Goal: Task Accomplishment & Management: Manage account settings

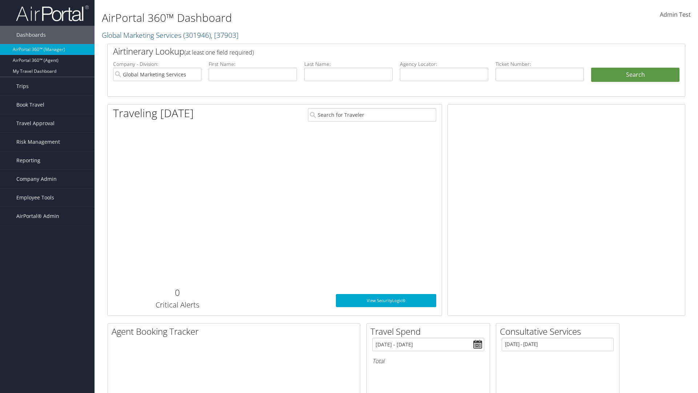
click at [47, 179] on span "Company Admin" at bounding box center [36, 179] width 40 height 18
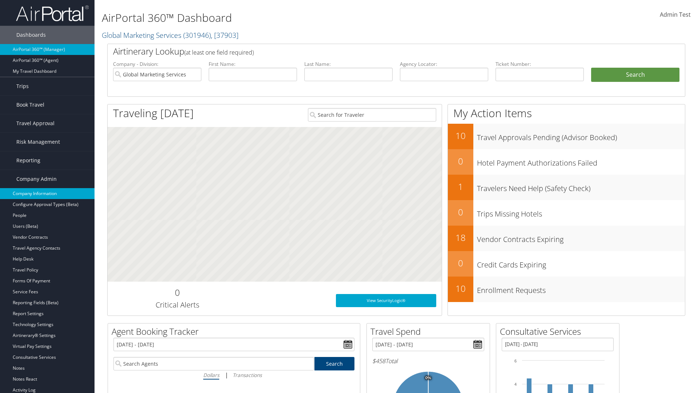
click at [47, 193] on link "Company Information" at bounding box center [47, 193] width 94 height 11
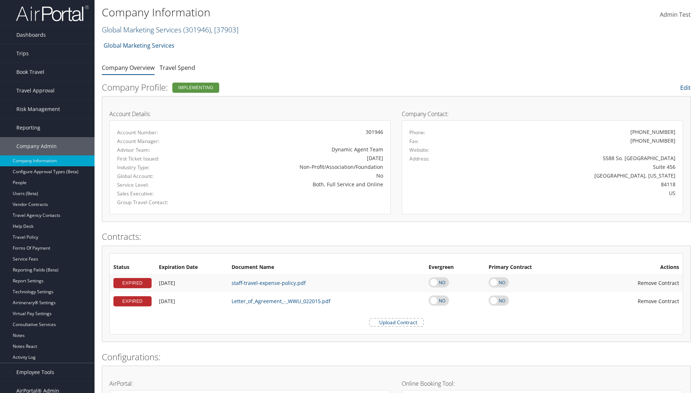
click at [141, 29] on link "Global Marketing Services ( 301946 ) , [ 37903 ]" at bounding box center [170, 30] width 137 height 10
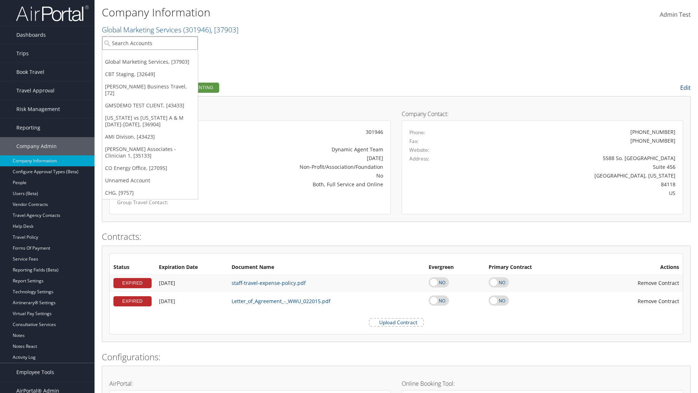
click at [150, 43] on input "search" at bounding box center [150, 42] width 96 height 13
type input "CBTSTG"
click at [150, 56] on div "CBT Staging (CBTSTG), [32649]" at bounding box center [150, 56] width 104 height 7
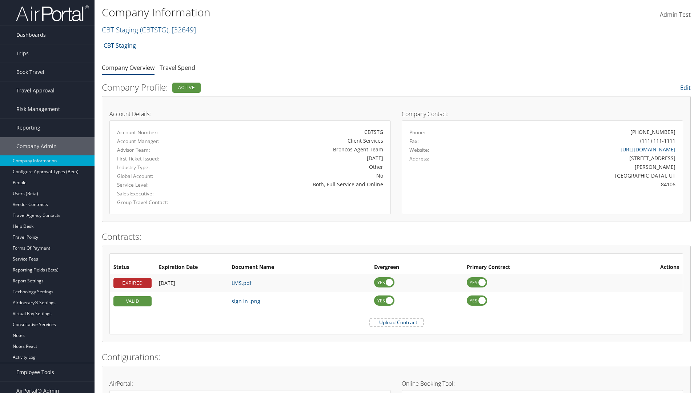
scroll to position [337, 0]
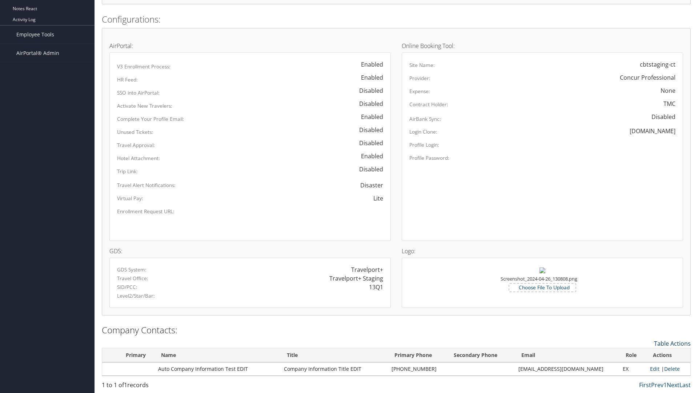
click at [672, 343] on link "Table Actions" at bounding box center [672, 343] width 37 height 8
click at [642, 354] on link "New Contact" at bounding box center [643, 354] width 96 height 12
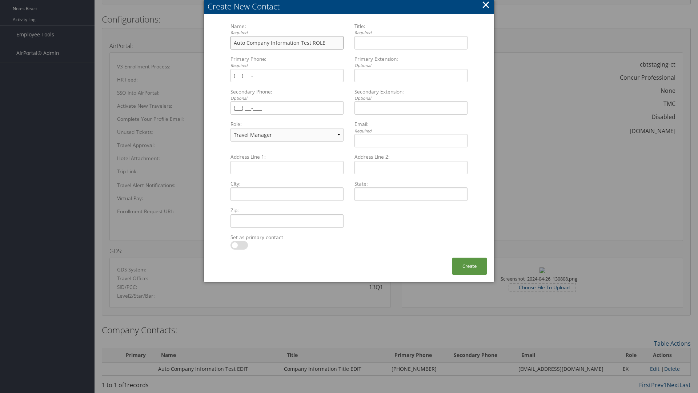
type input "Auto Company Information Test ROLE"
type input "Company Information Title ROLE"
type input "(801) 534-4900"
select select "EX"
type input "(801) 534-4900"
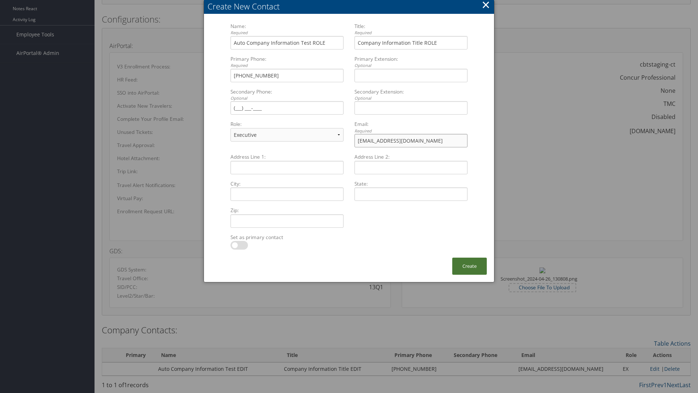
type input "sample@cbtravel.com"
click at [469, 266] on button "Create" at bounding box center [469, 265] width 35 height 17
